Goal: Transaction & Acquisition: Purchase product/service

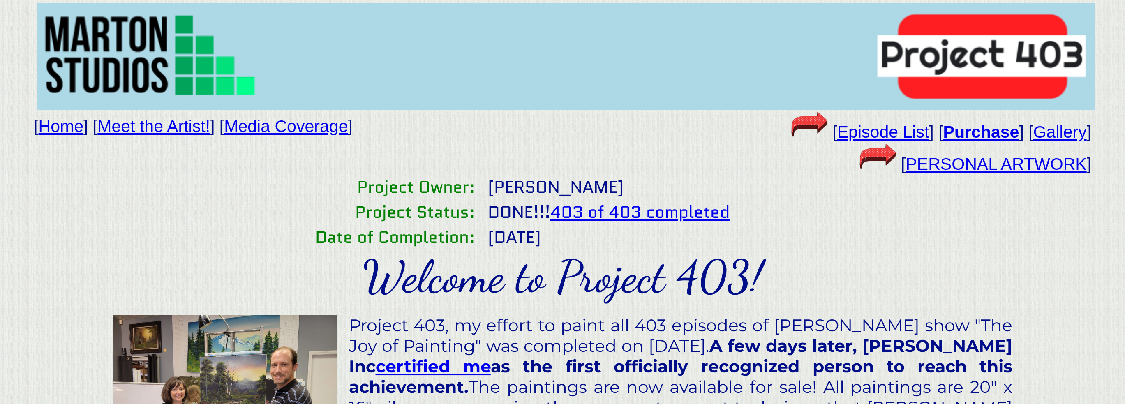
scroll to position [82, 0]
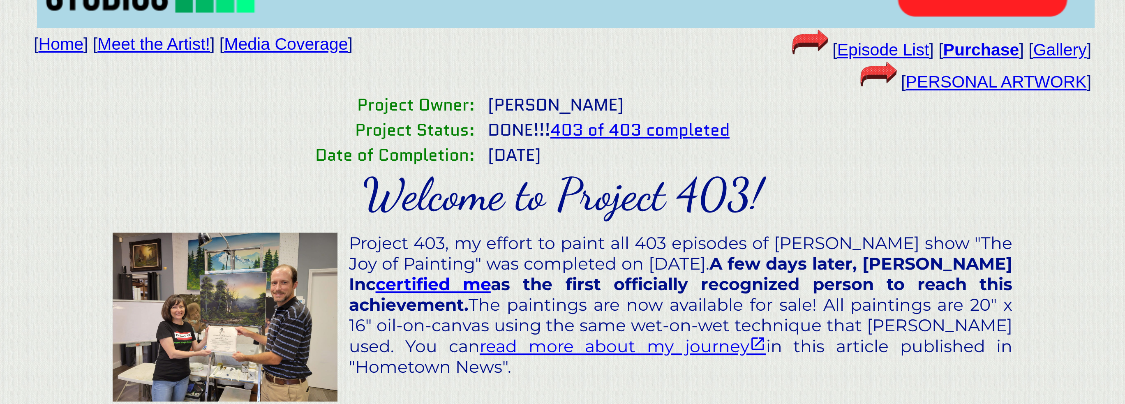
click at [961, 51] on b "Purchase" at bounding box center [981, 49] width 76 height 19
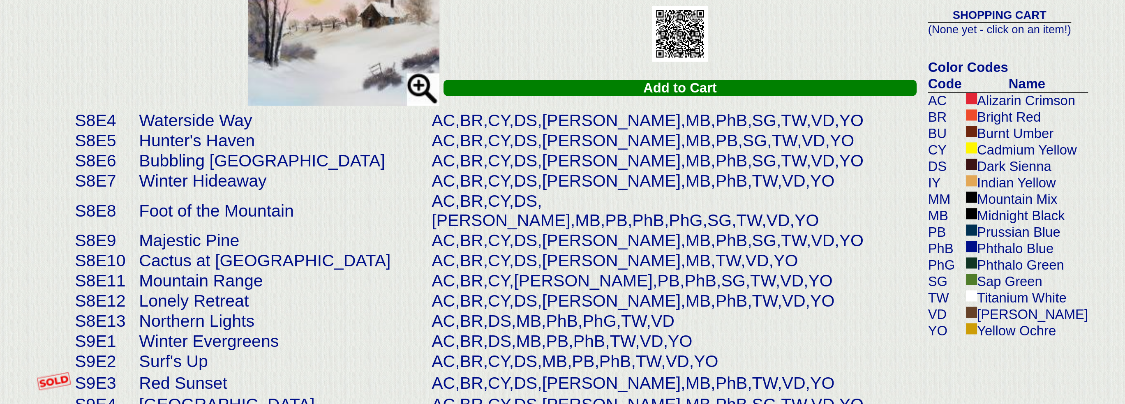
scroll to position [2508, 0]
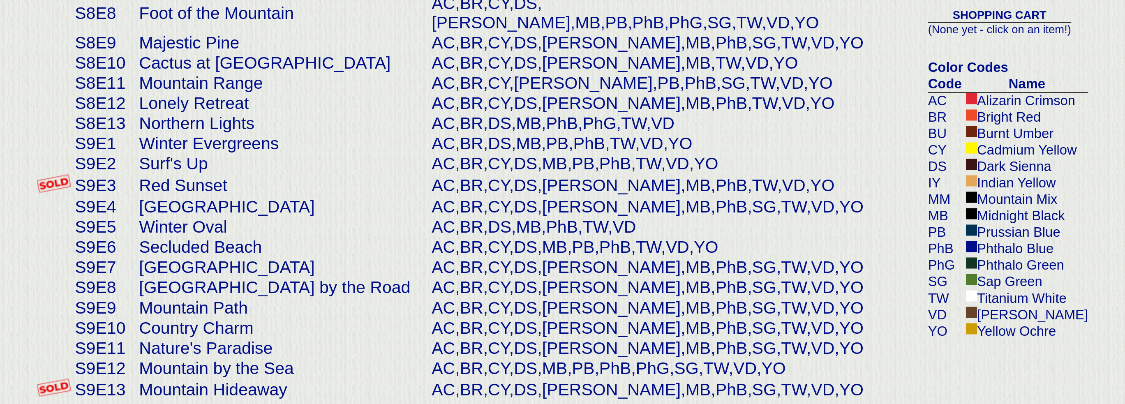
drag, startPoint x: 249, startPoint y: 36, endPoint x: 355, endPoint y: 33, distance: 105.6
